Goal: Find specific page/section: Find specific page/section

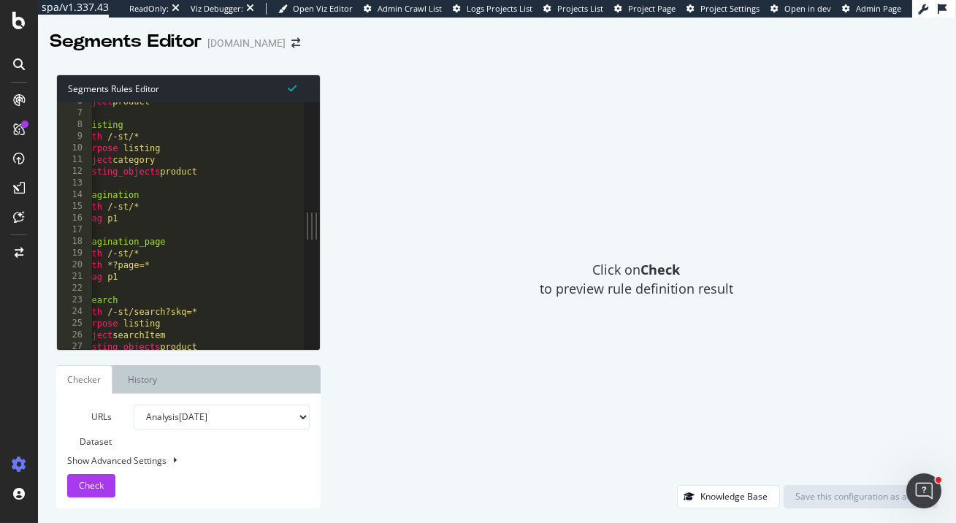
scroll to position [0, 14]
